Goal: Task Accomplishment & Management: Use online tool/utility

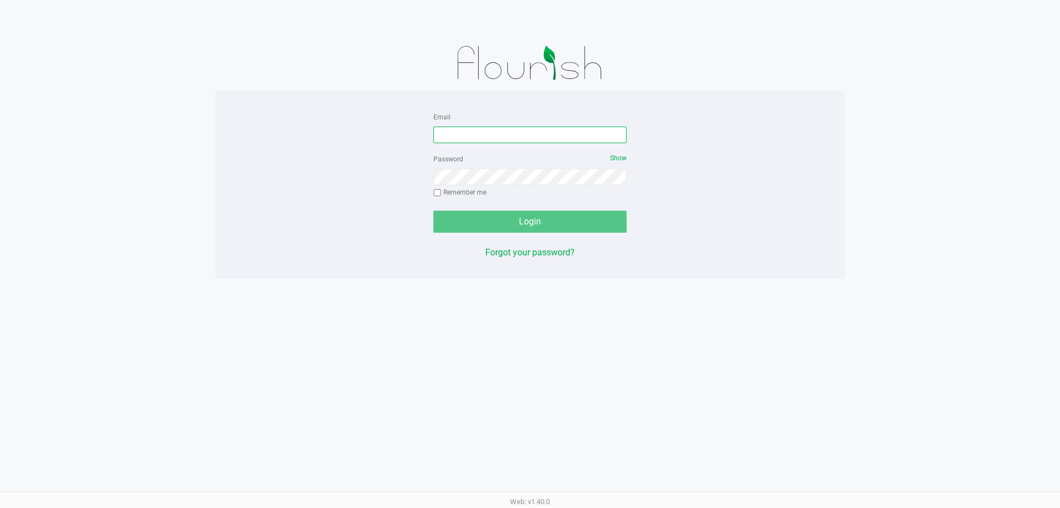
click at [526, 130] on input "Email" at bounding box center [530, 134] width 193 height 17
type input "[EMAIL_ADDRESS][PERSON_NAME][DOMAIN_NAME]"
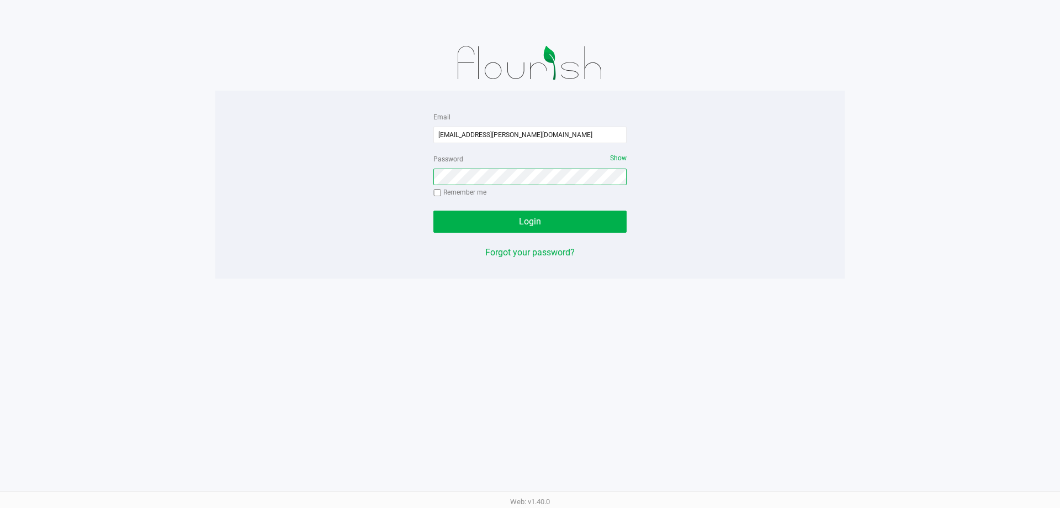
click at [434, 210] on button "Login" at bounding box center [530, 221] width 193 height 22
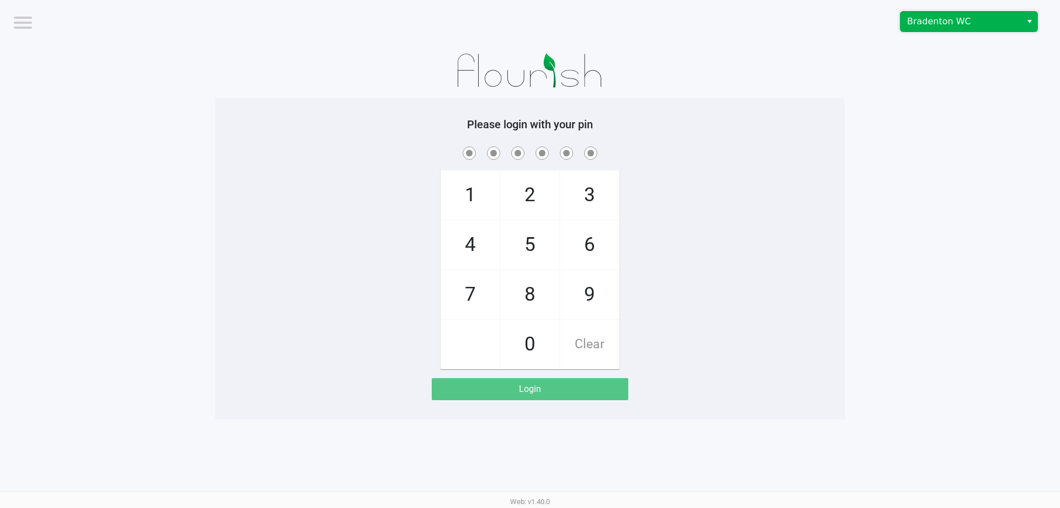
click at [969, 17] on span "Bradenton WC" at bounding box center [961, 21] width 108 height 13
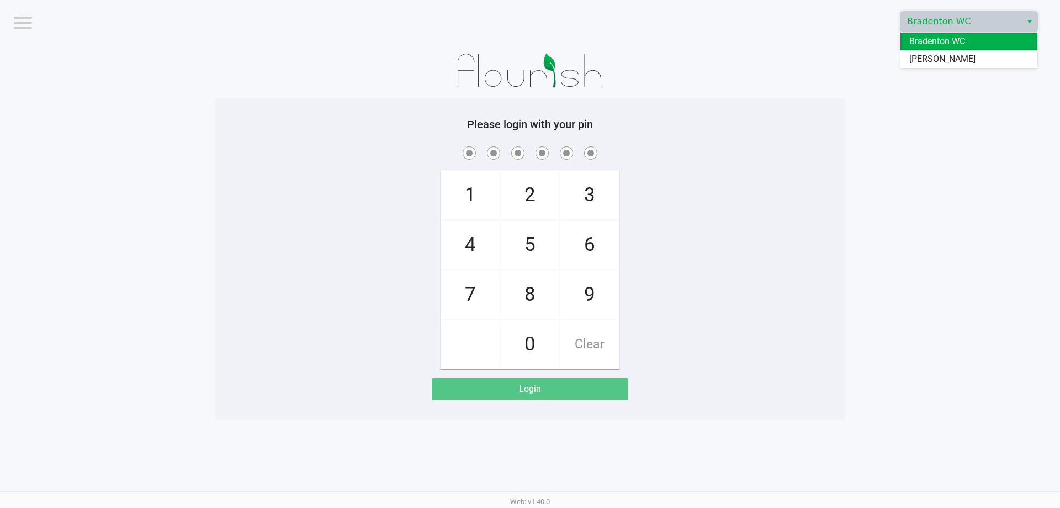
click at [953, 42] on span "Bradenton WC" at bounding box center [938, 41] width 56 height 13
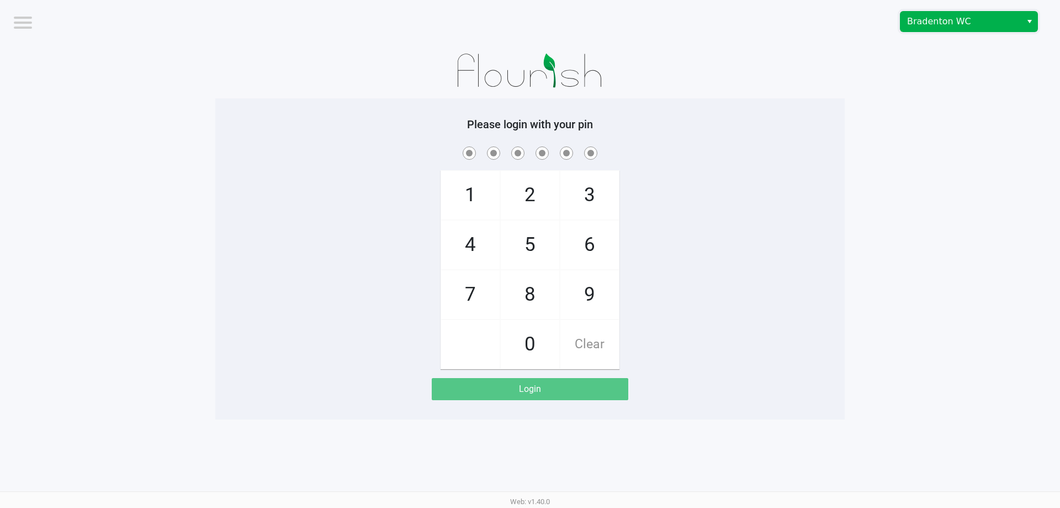
click at [984, 22] on span "Bradenton WC" at bounding box center [961, 21] width 108 height 13
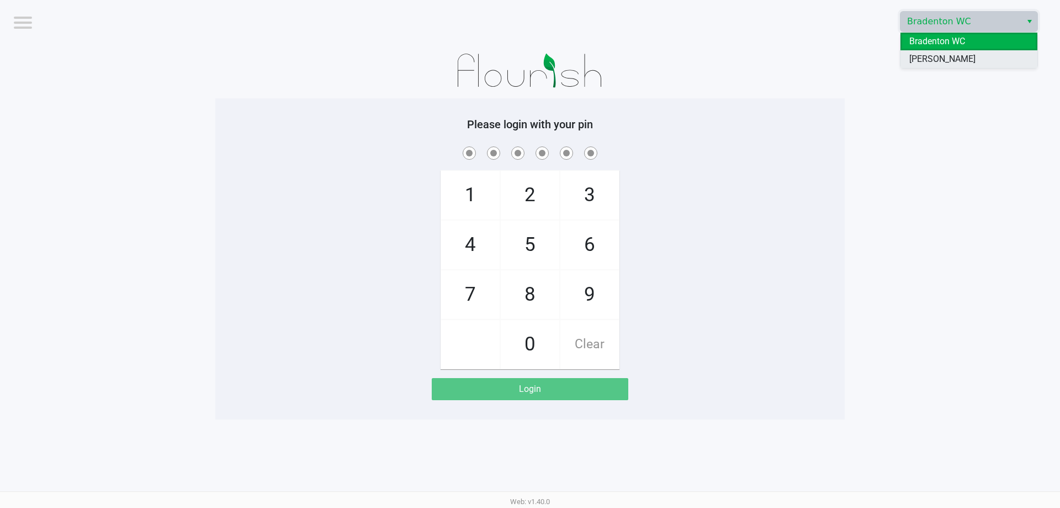
click at [950, 55] on span "[PERSON_NAME]" at bounding box center [943, 58] width 66 height 13
click at [935, 216] on app-pos-login-wrapper "Logout [PERSON_NAME] Please login with your pin 1 4 7 2 5 8 0 3 6 9 Clear Login" at bounding box center [530, 209] width 1060 height 419
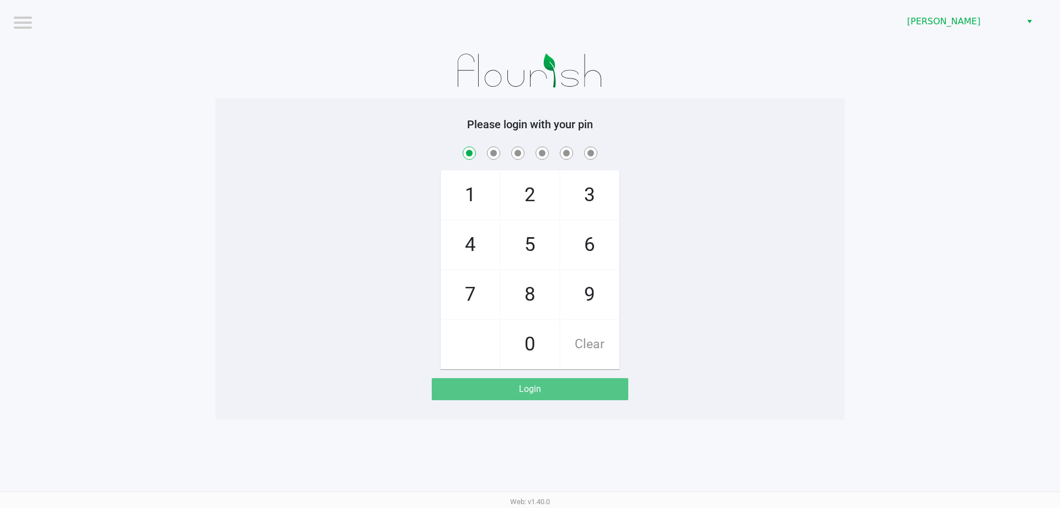
checkbox input "true"
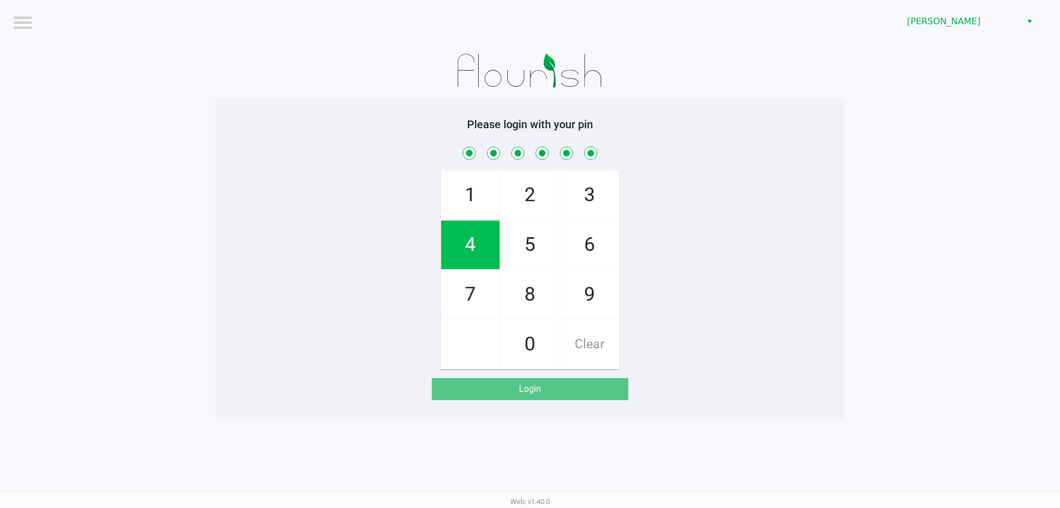
checkbox input "true"
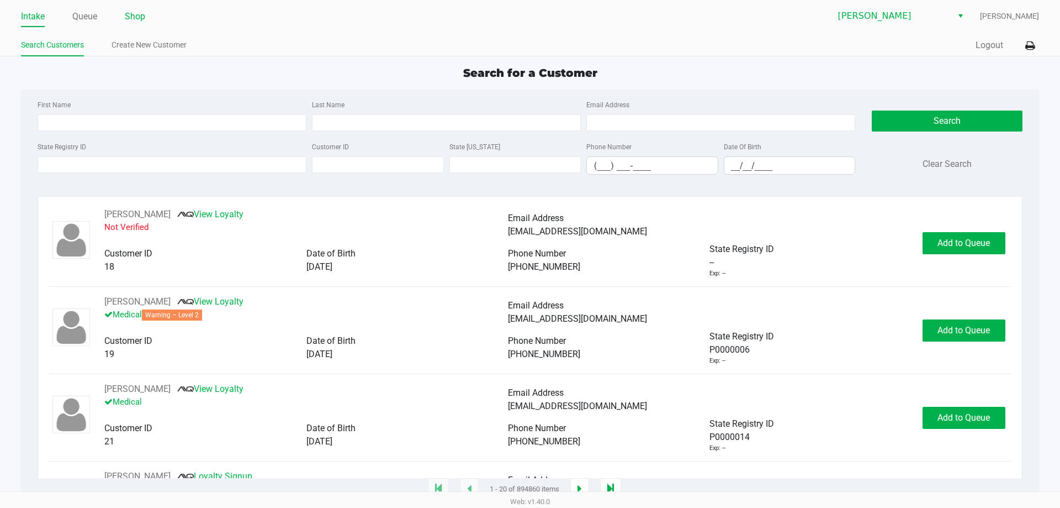
click at [136, 20] on link "Shop" at bounding box center [135, 16] width 20 height 15
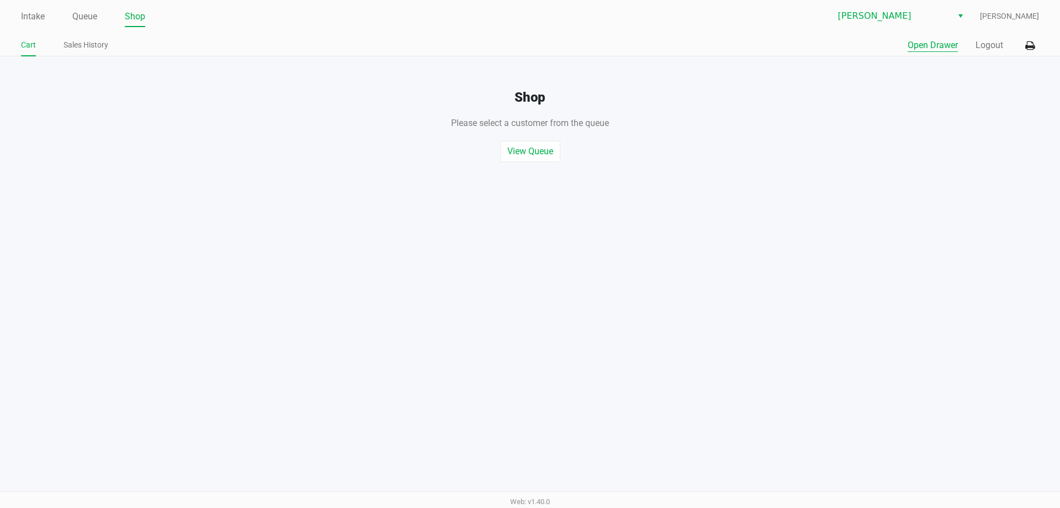
click at [941, 47] on button "Open Drawer" at bounding box center [933, 45] width 50 height 13
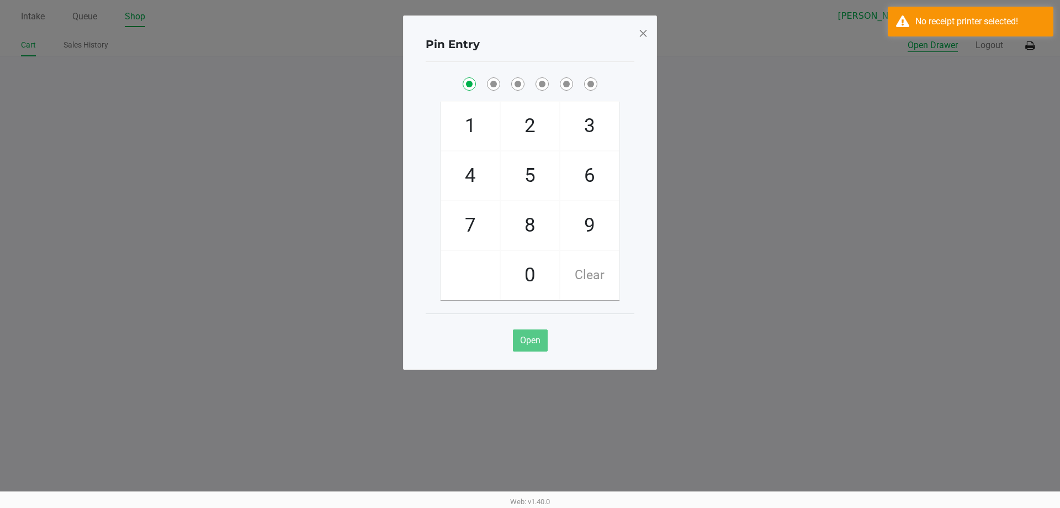
checkbox input "true"
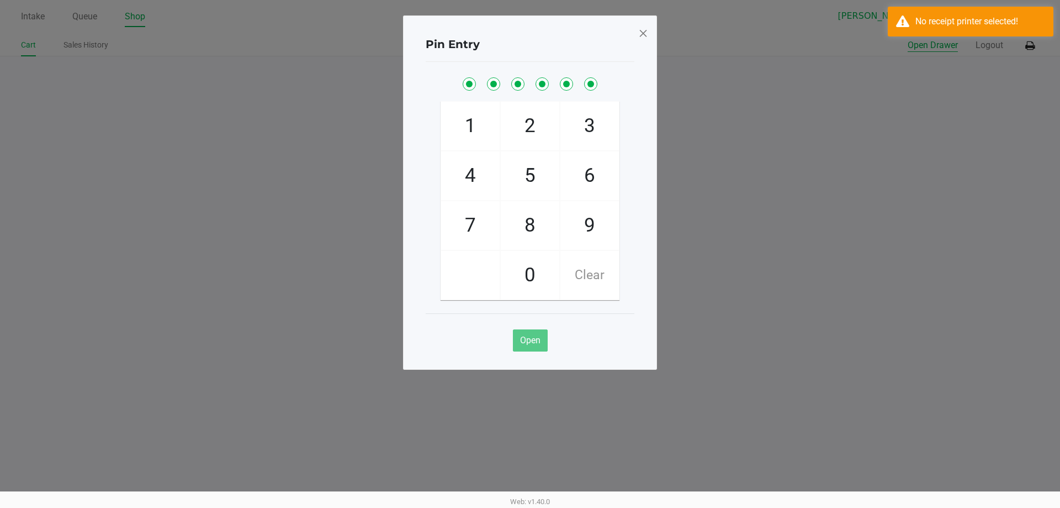
checkbox input "true"
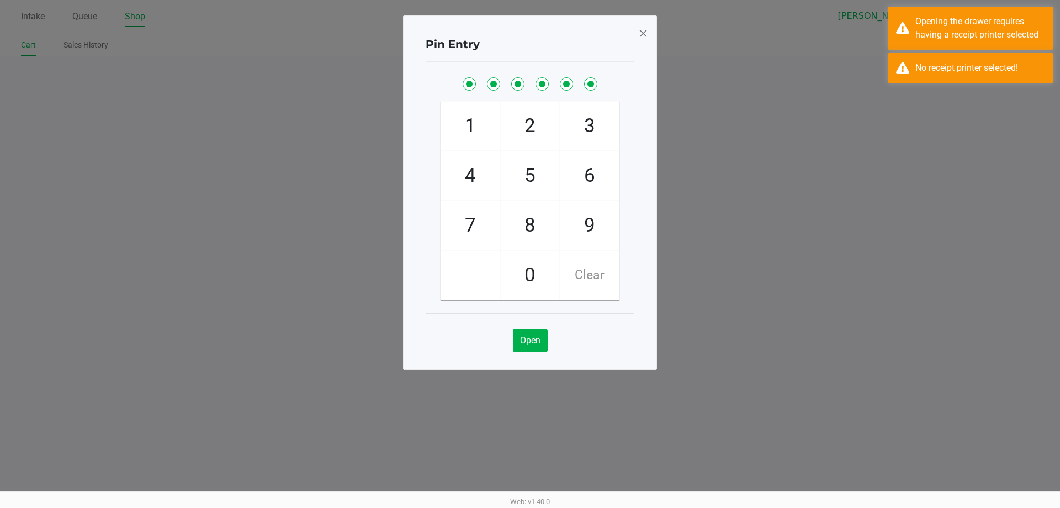
click at [645, 31] on span at bounding box center [643, 33] width 10 height 18
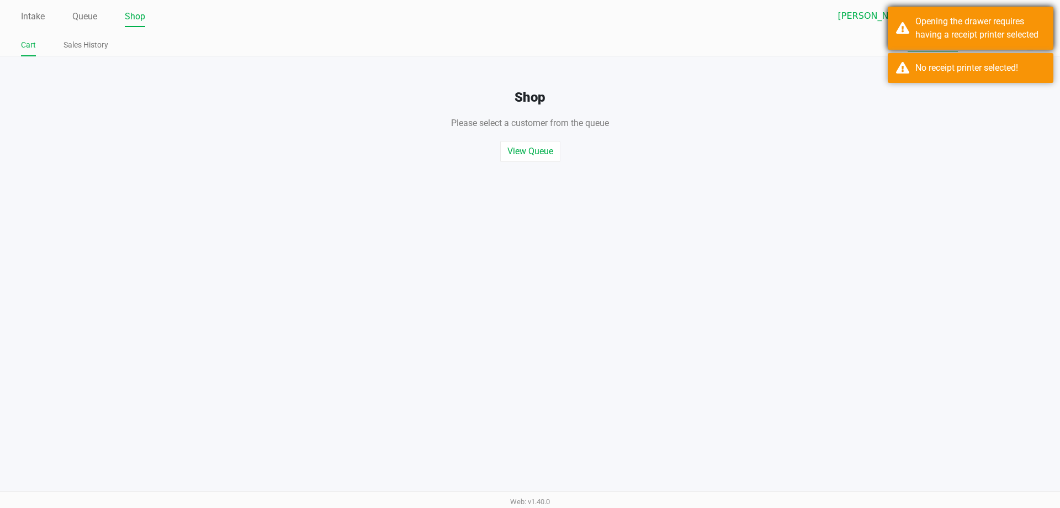
click at [1001, 28] on div "Opening the drawer requires having a receipt printer selected" at bounding box center [981, 28] width 130 height 27
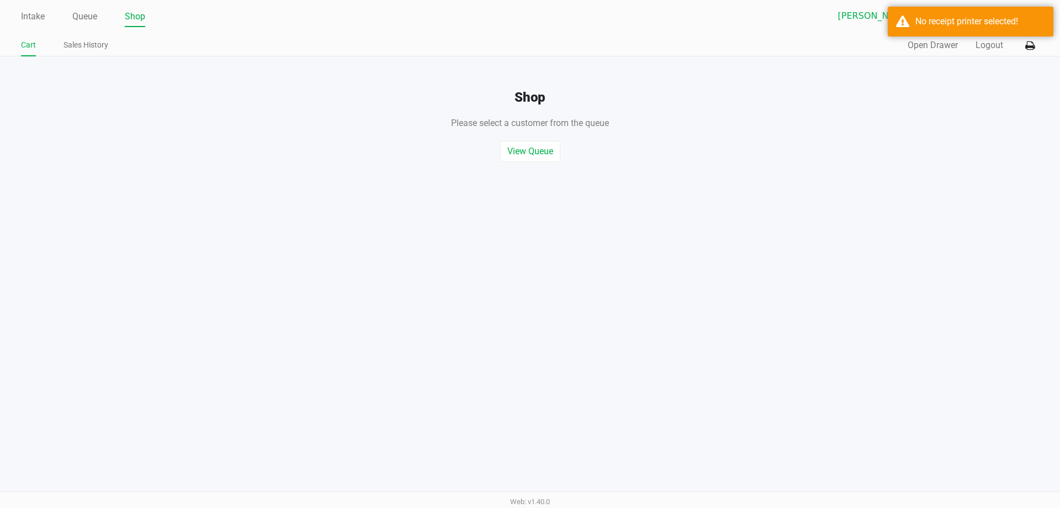
click at [1002, 26] on div "No receipt printer selected!" at bounding box center [981, 21] width 130 height 13
click at [1029, 43] on icon at bounding box center [1030, 46] width 9 height 8
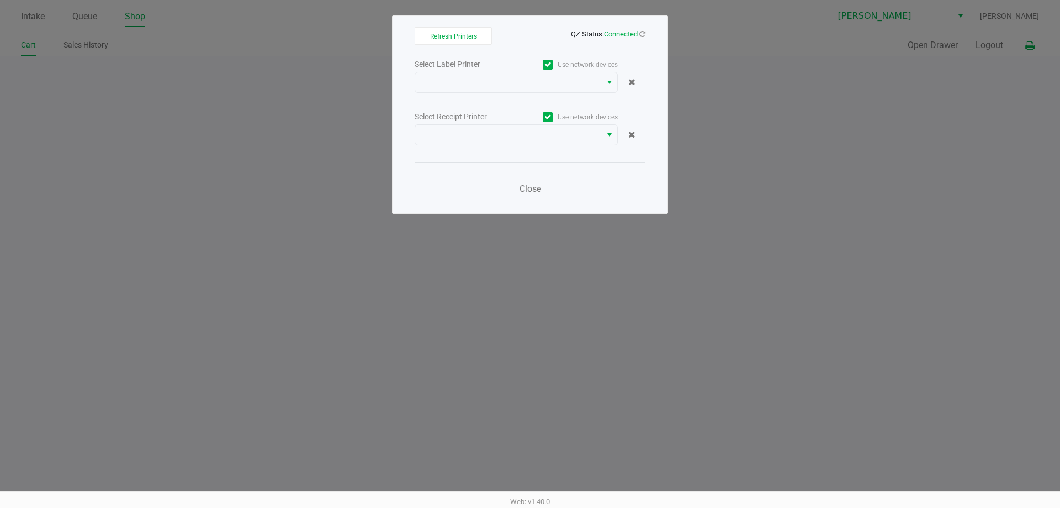
click at [606, 135] on span "Select" at bounding box center [609, 134] width 9 height 13
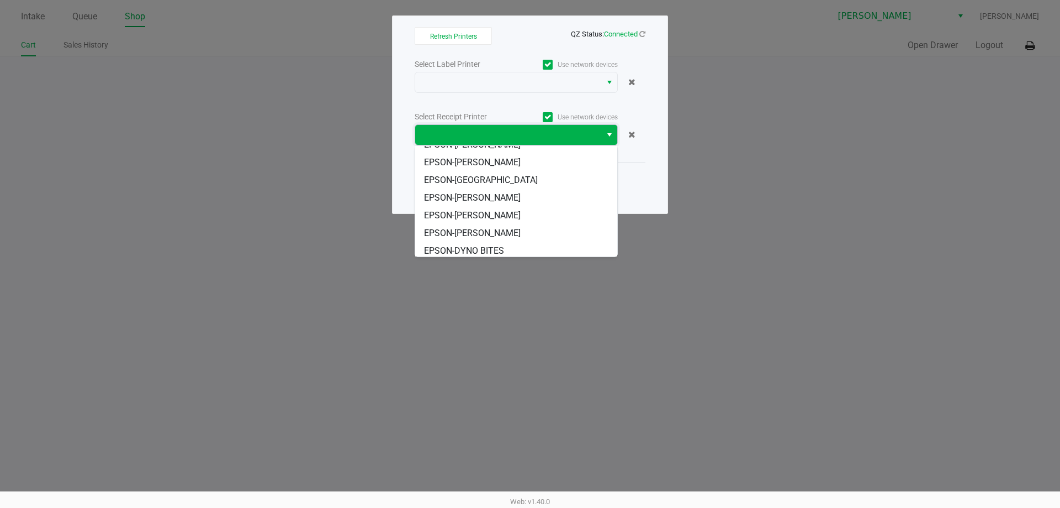
scroll to position [49, 0]
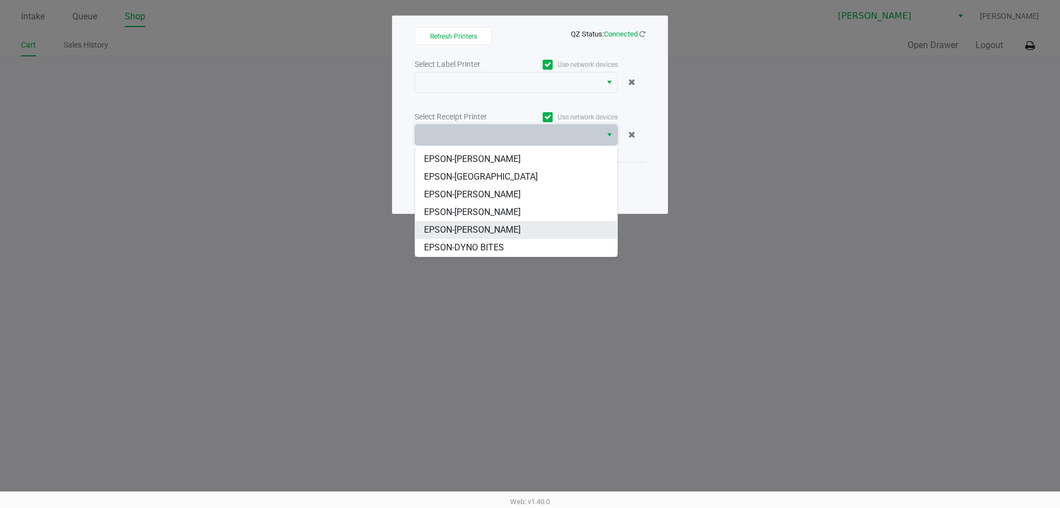
click at [516, 227] on span "EPSON-[PERSON_NAME]" at bounding box center [472, 229] width 97 height 13
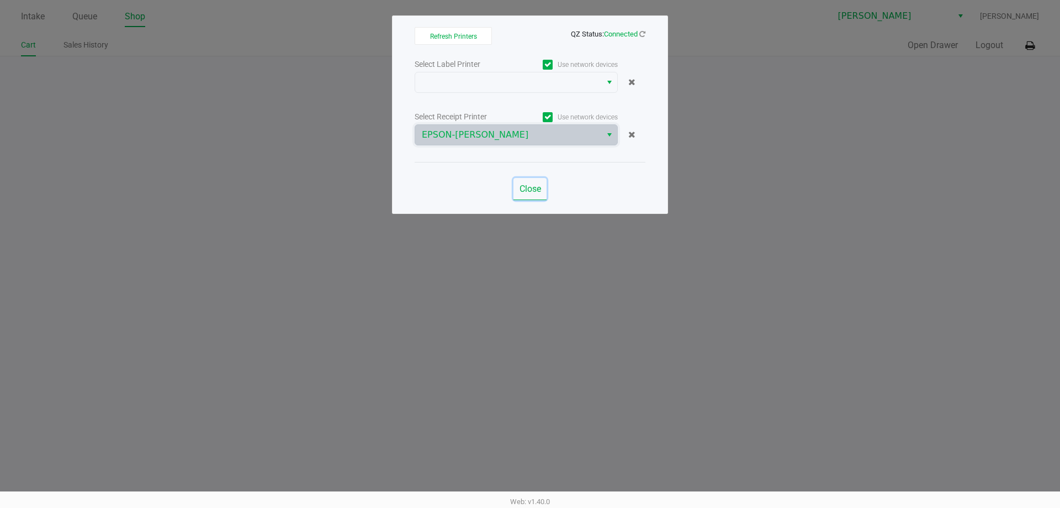
click at [525, 187] on span "Close" at bounding box center [531, 188] width 22 height 10
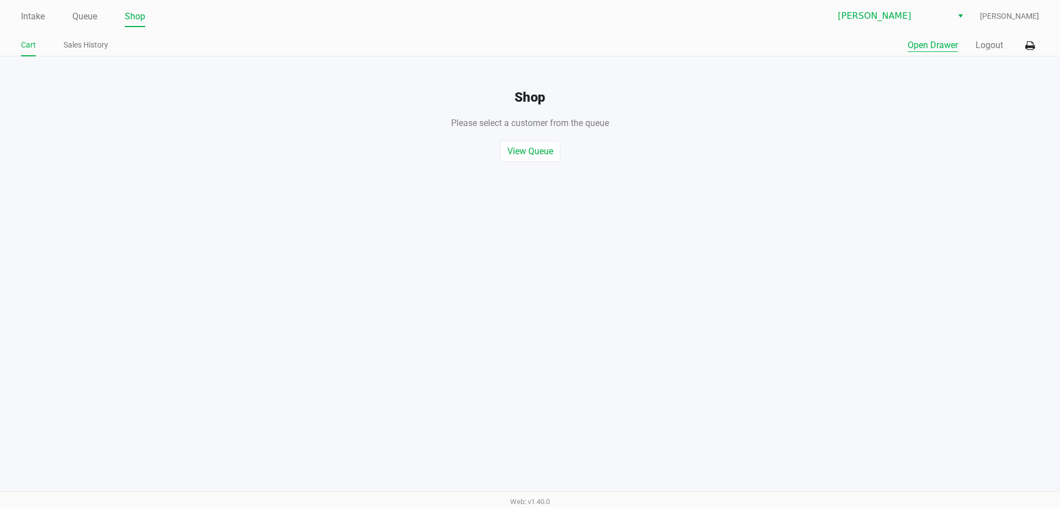
click at [931, 44] on button "Open Drawer" at bounding box center [933, 45] width 50 height 13
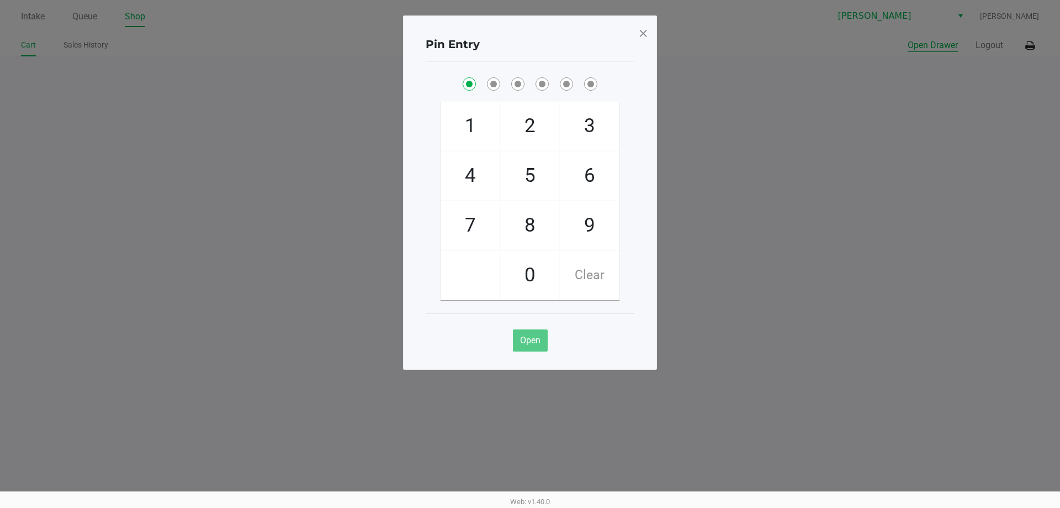
checkbox input "true"
checkbox input "false"
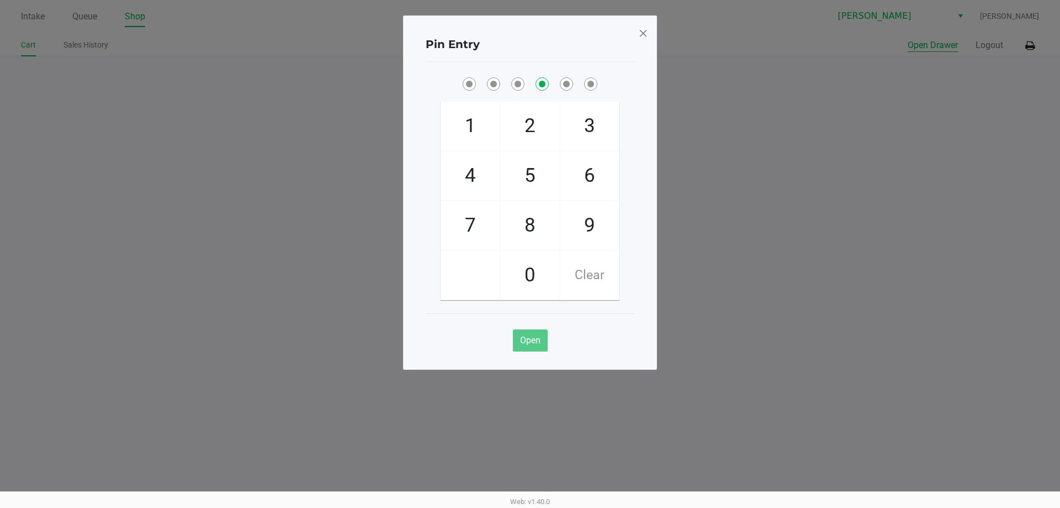
checkbox input "false"
checkbox input "true"
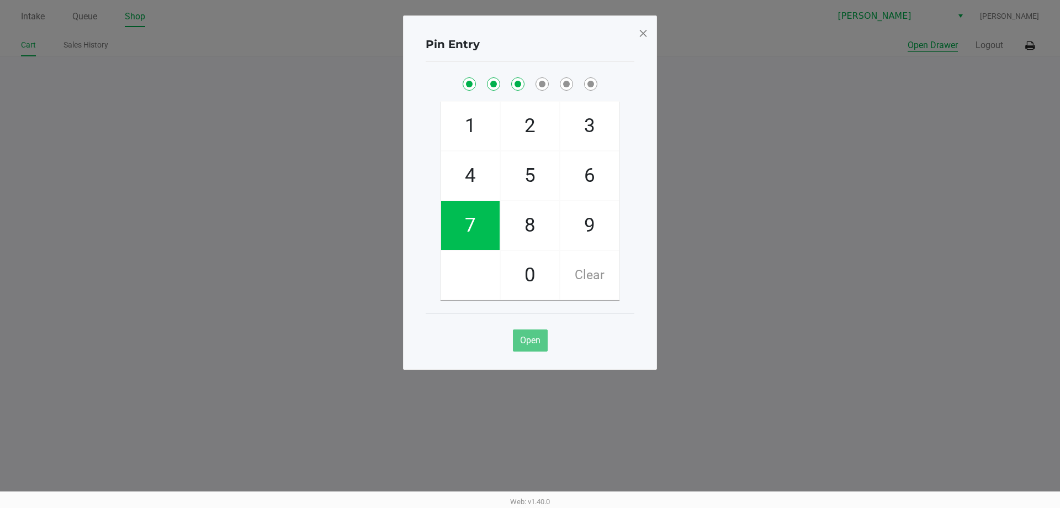
checkbox input "true"
